Goal: Information Seeking & Learning: Learn about a topic

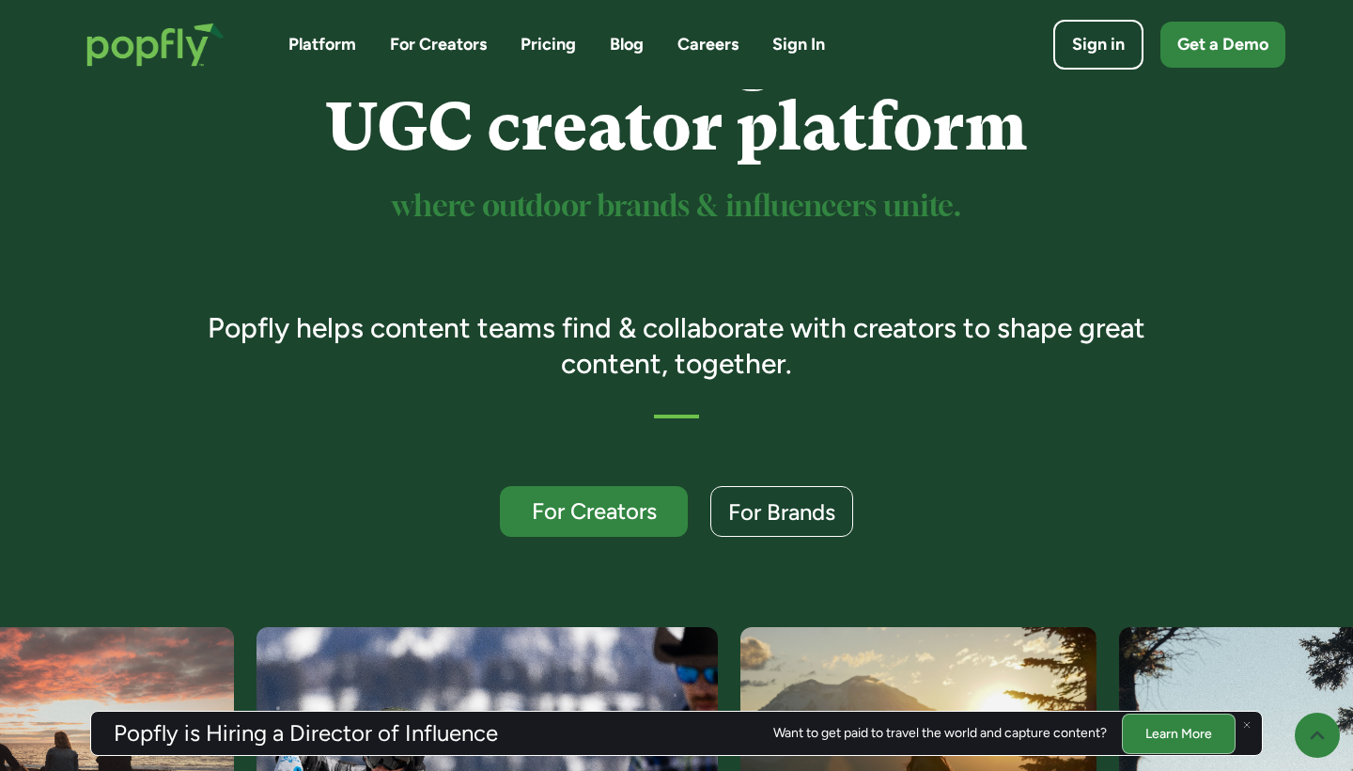
scroll to position [162, 0]
click at [1161, 733] on link "Learn More" at bounding box center [1179, 732] width 114 height 40
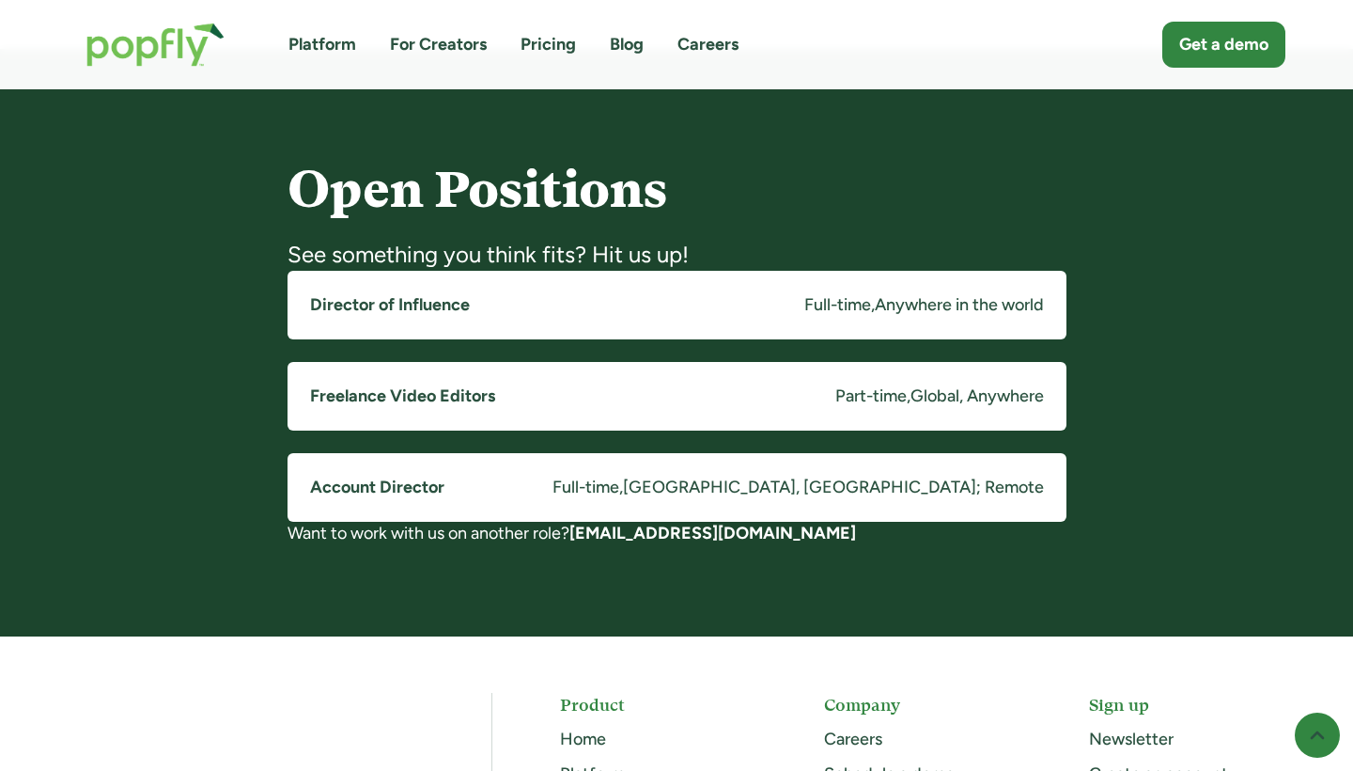
scroll to position [1392, 0]
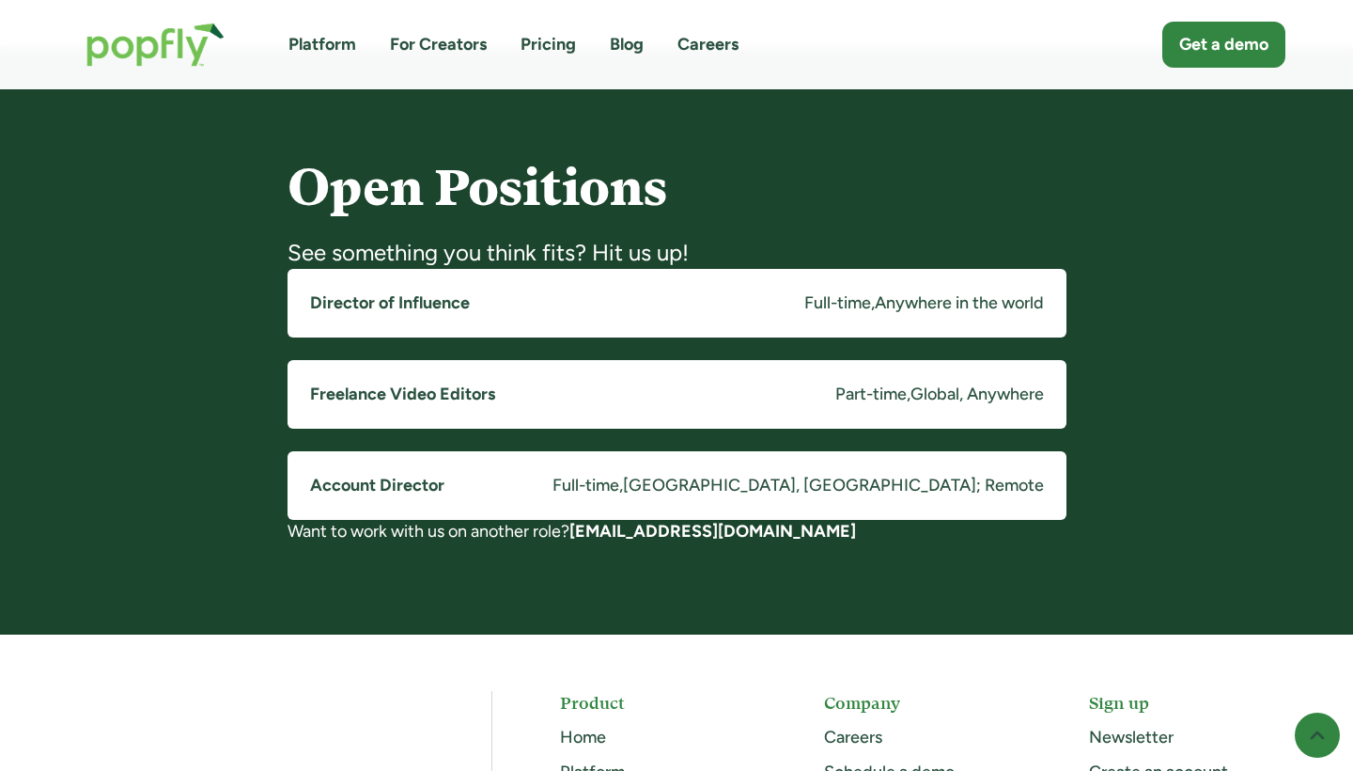
click at [754, 404] on link "Freelance Video Editors Part-time , Global, Anywhere" at bounding box center [677, 394] width 779 height 69
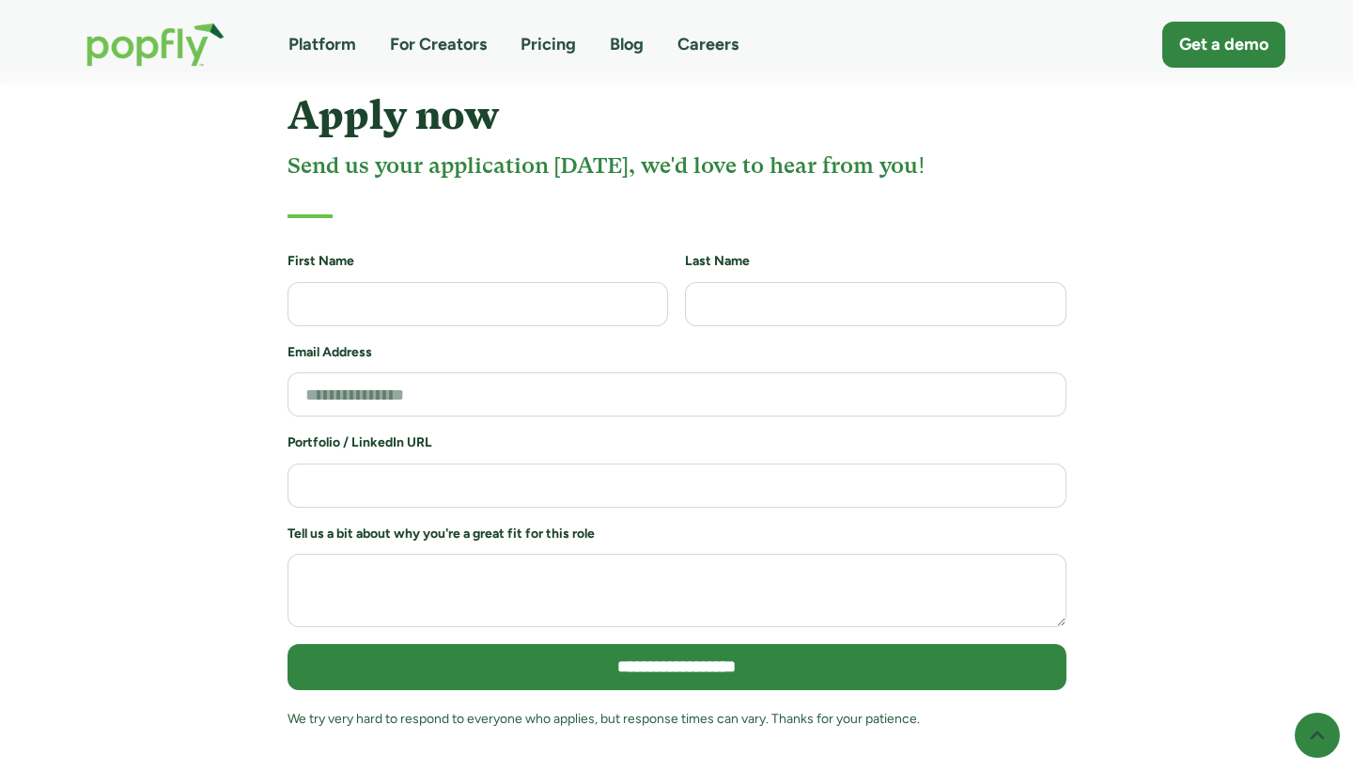
scroll to position [2041, 0]
